Goal: Task Accomplishment & Management: Manage account settings

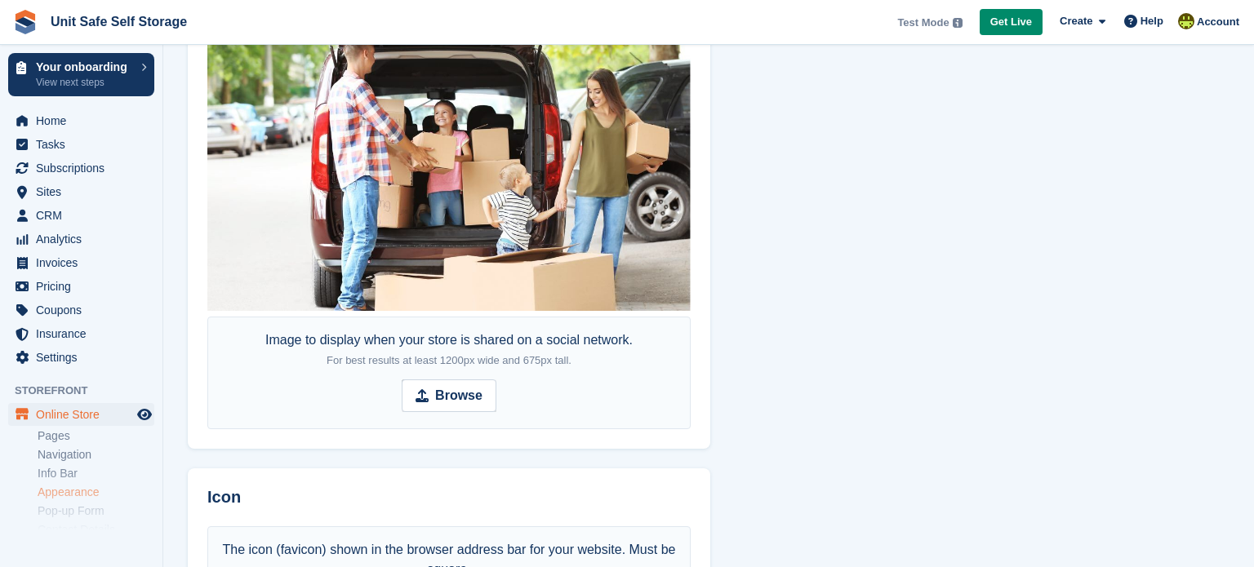
scroll to position [1094, 0]
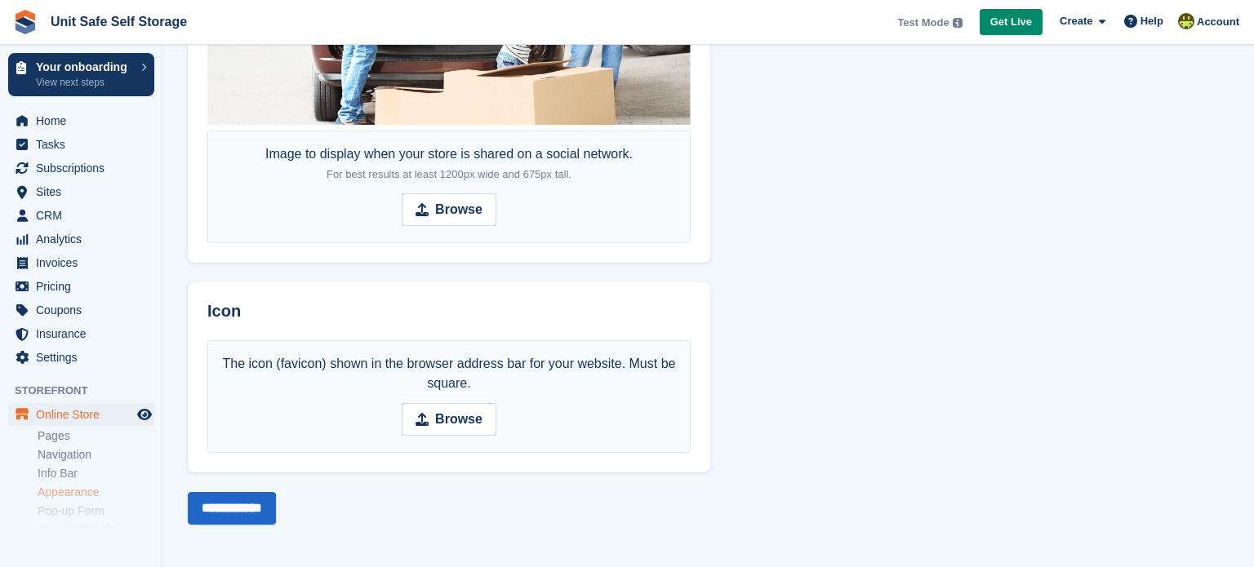
click at [705, 340] on div "The icon (favicon) shown in the browser address bar for your website. Must be s…" at bounding box center [449, 406] width 523 height 132
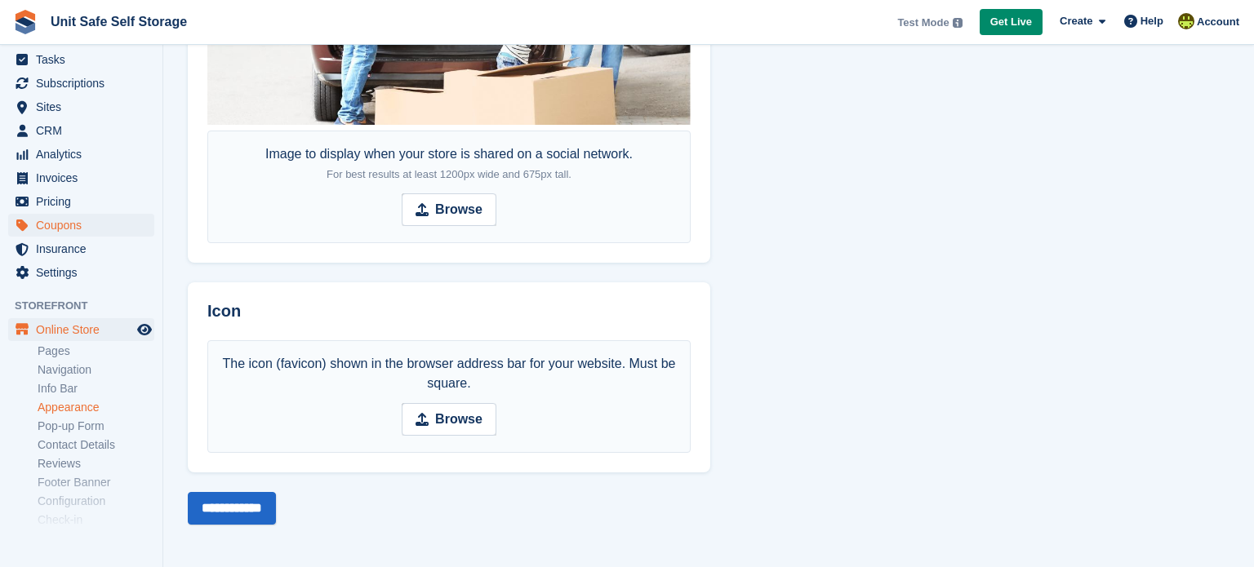
scroll to position [0, 0]
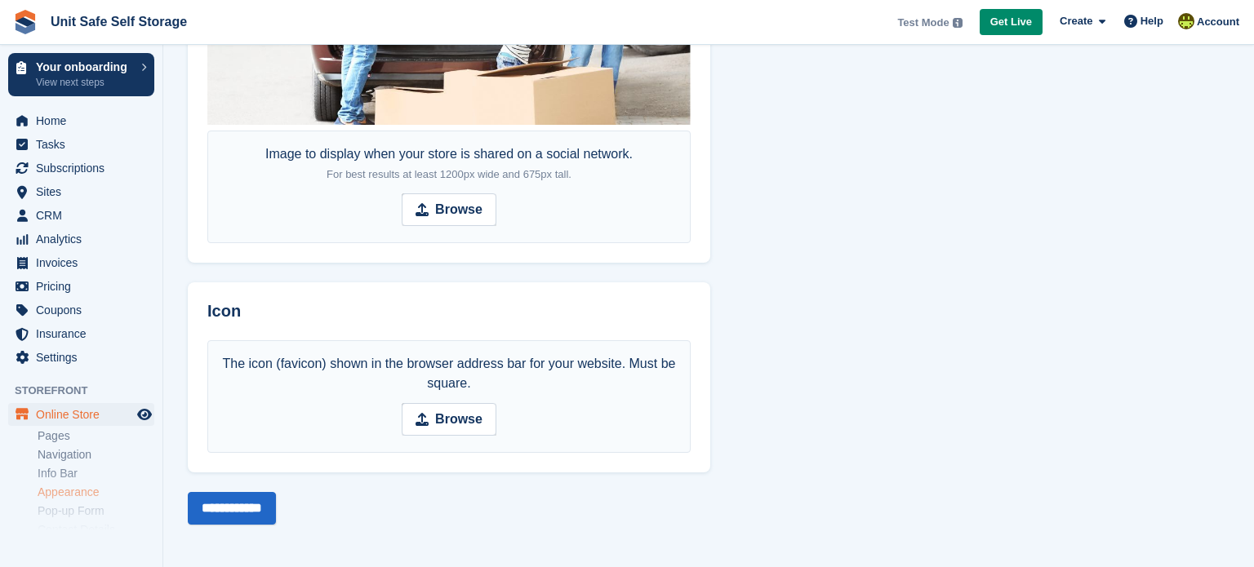
click at [24, 28] on img at bounding box center [25, 22] width 24 height 24
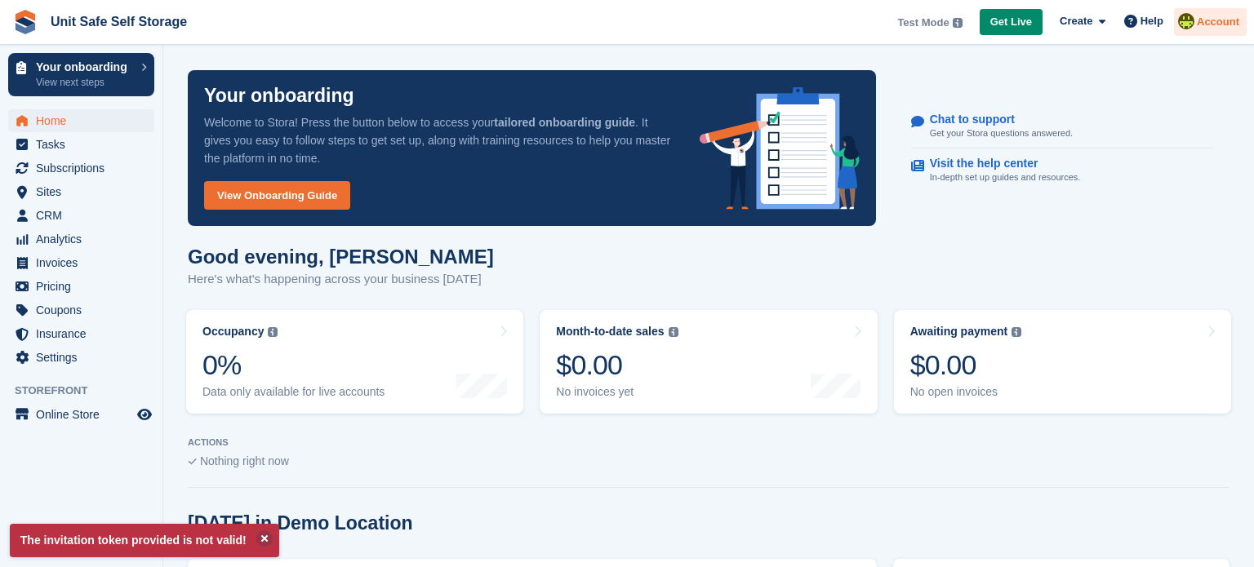
click at [1204, 14] on span "Account" at bounding box center [1218, 22] width 42 height 16
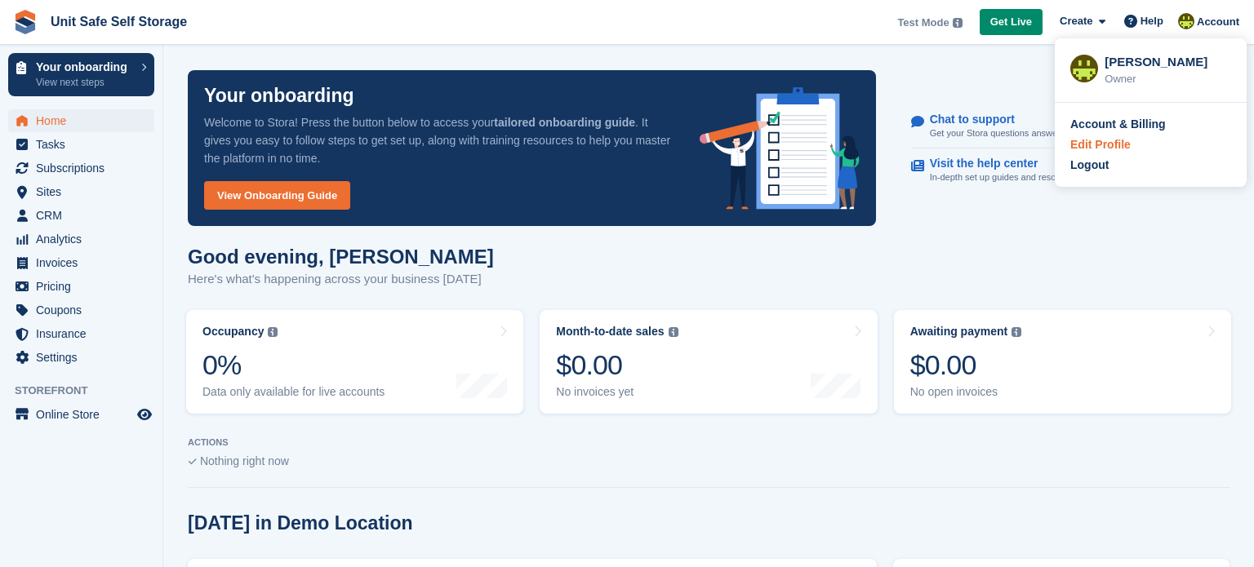
click at [1112, 149] on div "Edit Profile" at bounding box center [1100, 144] width 60 height 17
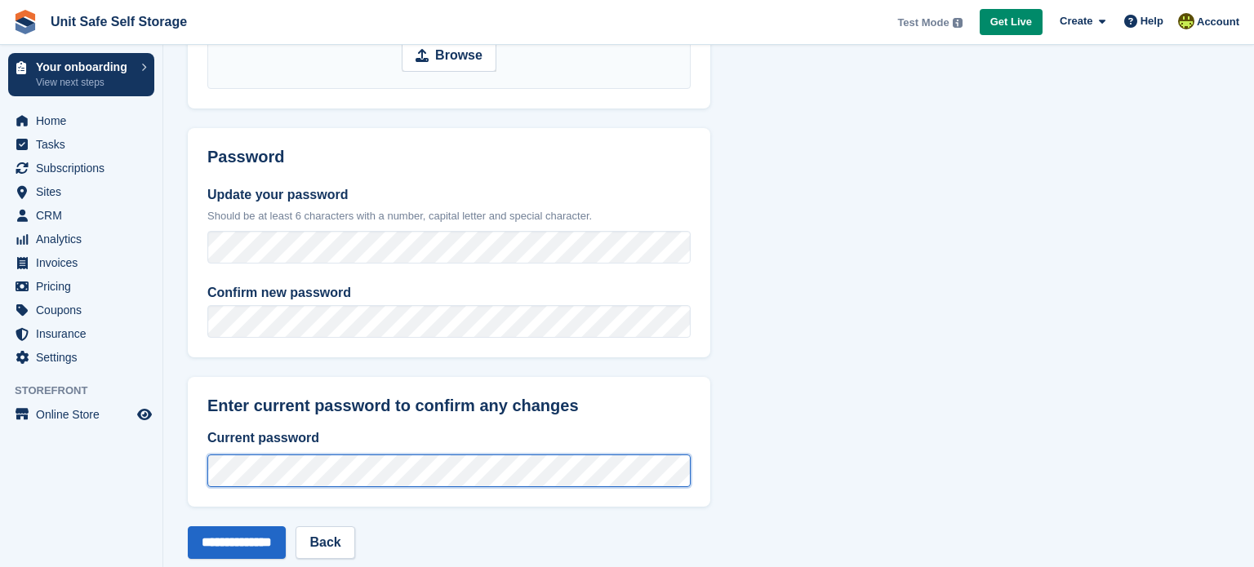
scroll to position [658, 0]
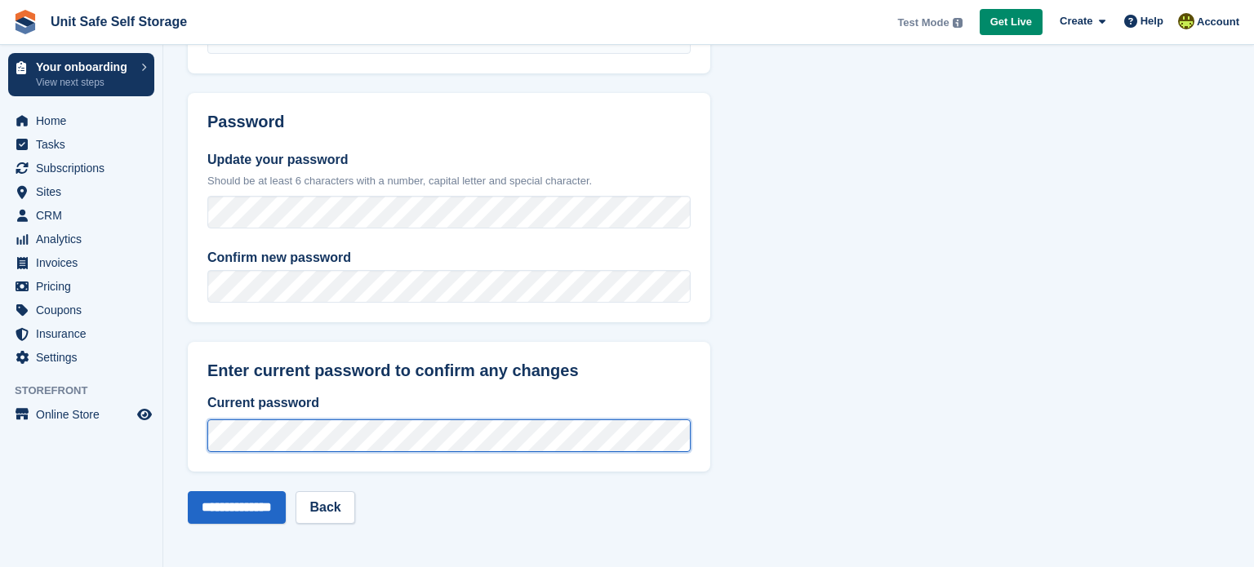
click at [188, 492] on input "**********" at bounding box center [237, 508] width 98 height 33
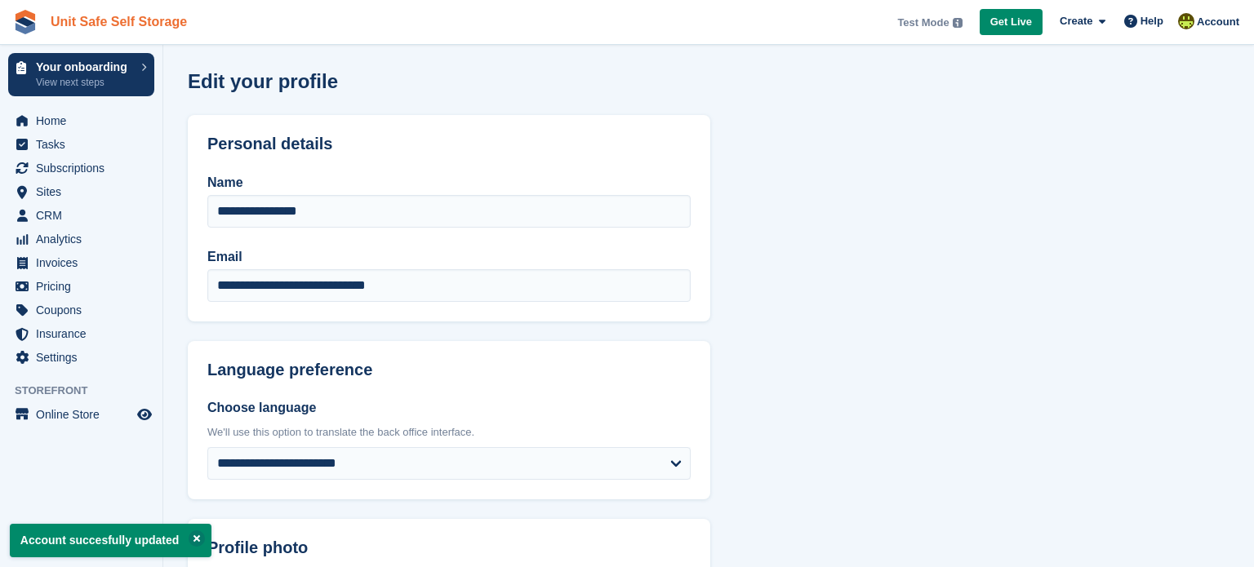
click at [142, 19] on link "Unit Safe Self Storage" at bounding box center [118, 21] width 149 height 27
